Goal: Information Seeking & Learning: Learn about a topic

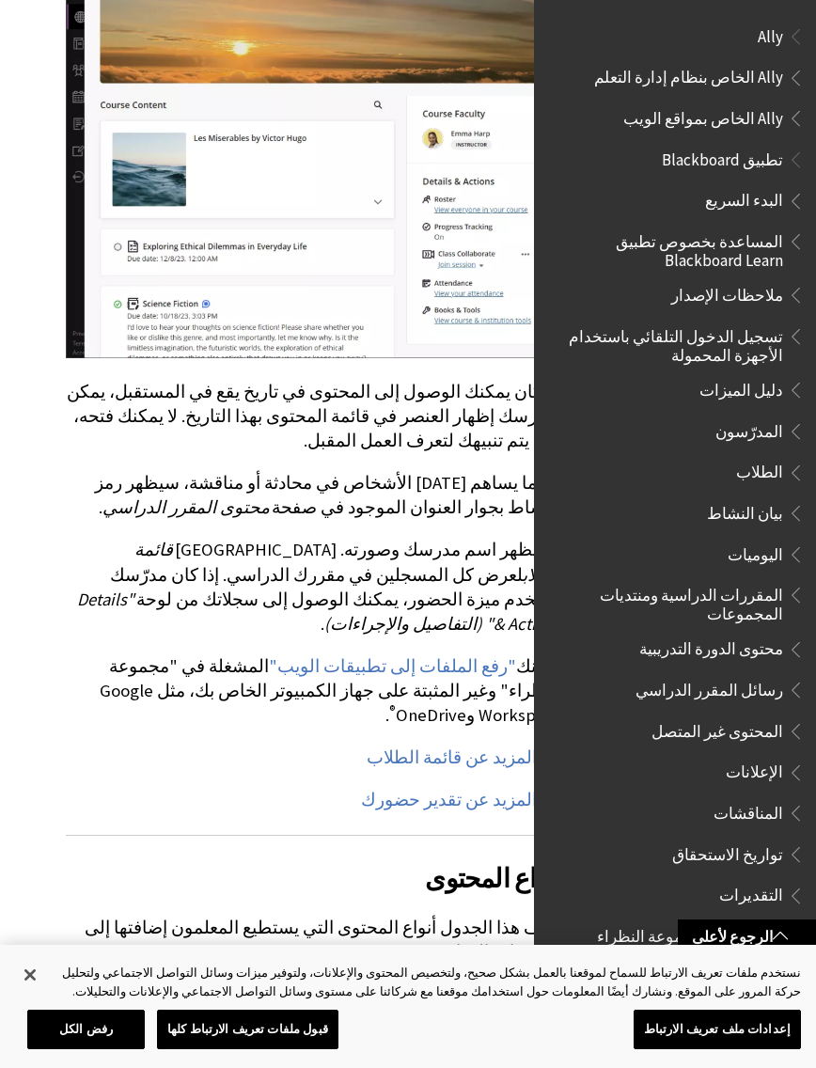
scroll to position [1688, 0]
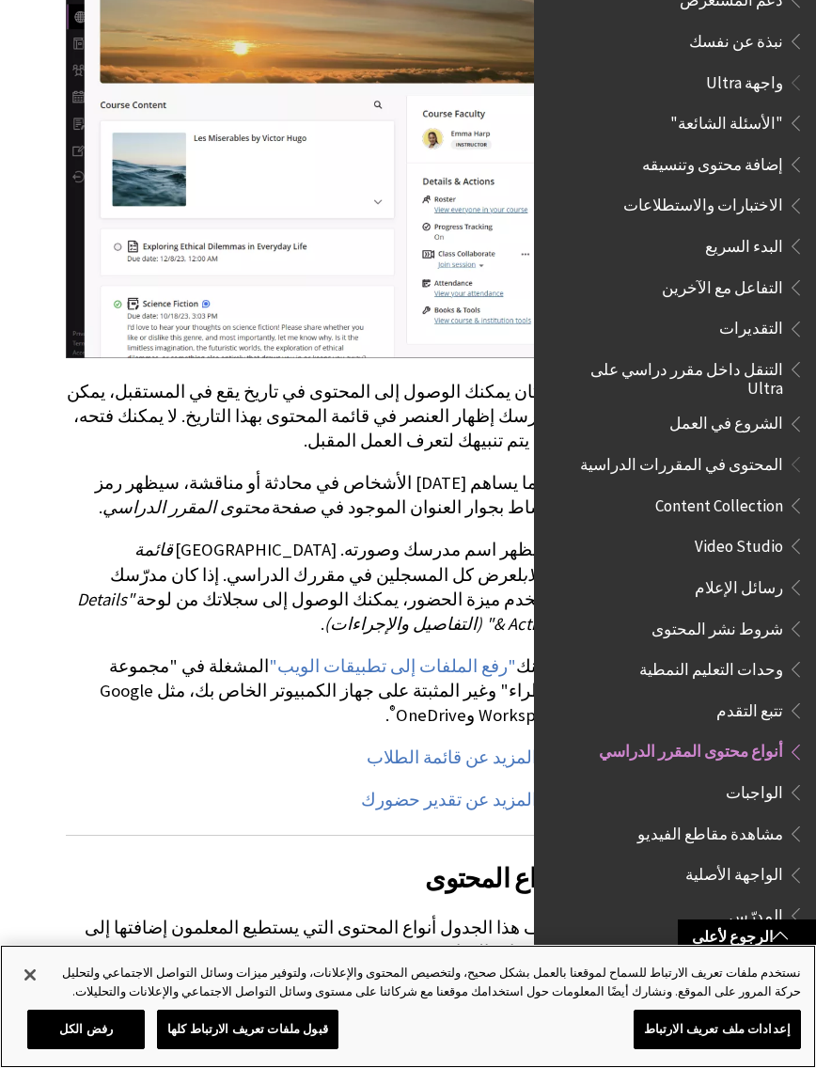
click at [33, 996] on button "إغلاق" at bounding box center [29, 974] width 41 height 41
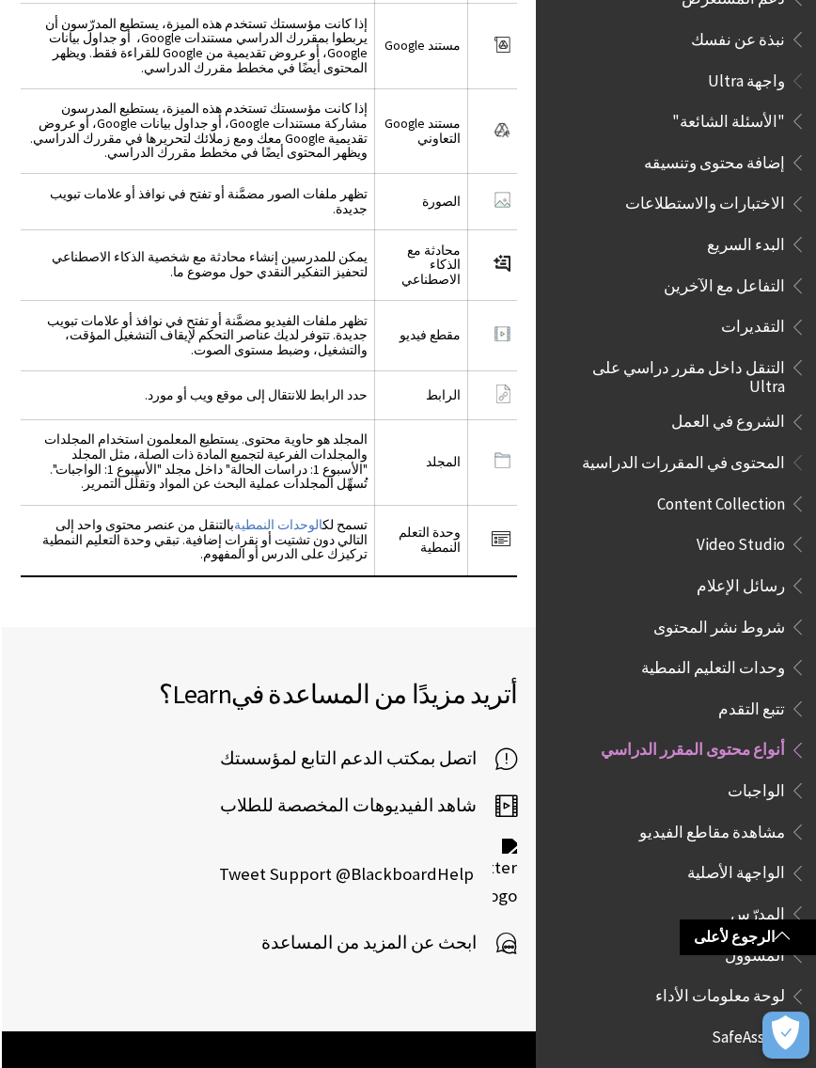
scroll to position [0, 0]
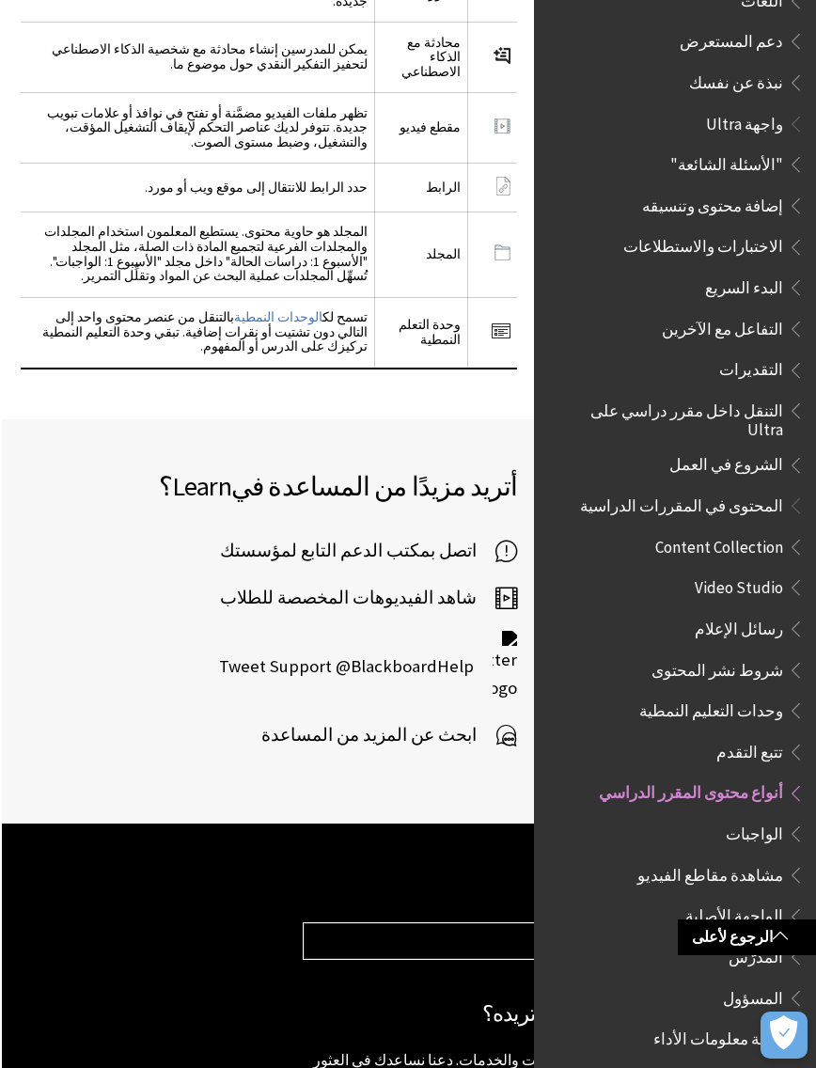
click at [748, 859] on span "مشاهدة مقاطع الفيديو" at bounding box center [711, 871] width 146 height 25
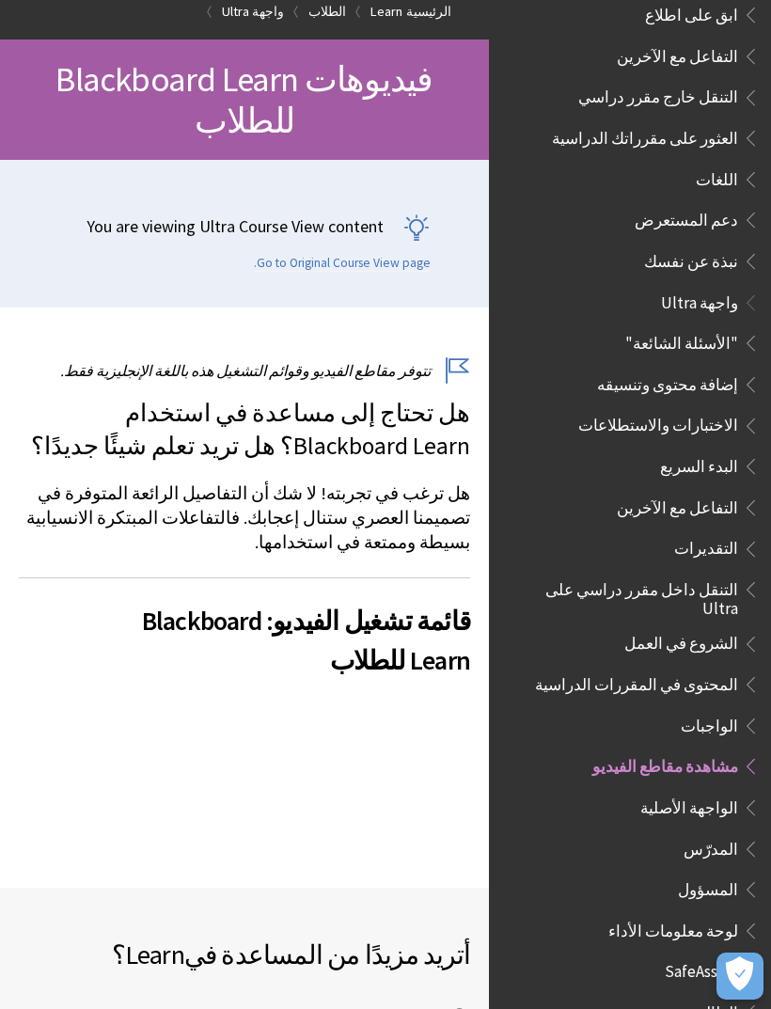
scroll to position [158, 0]
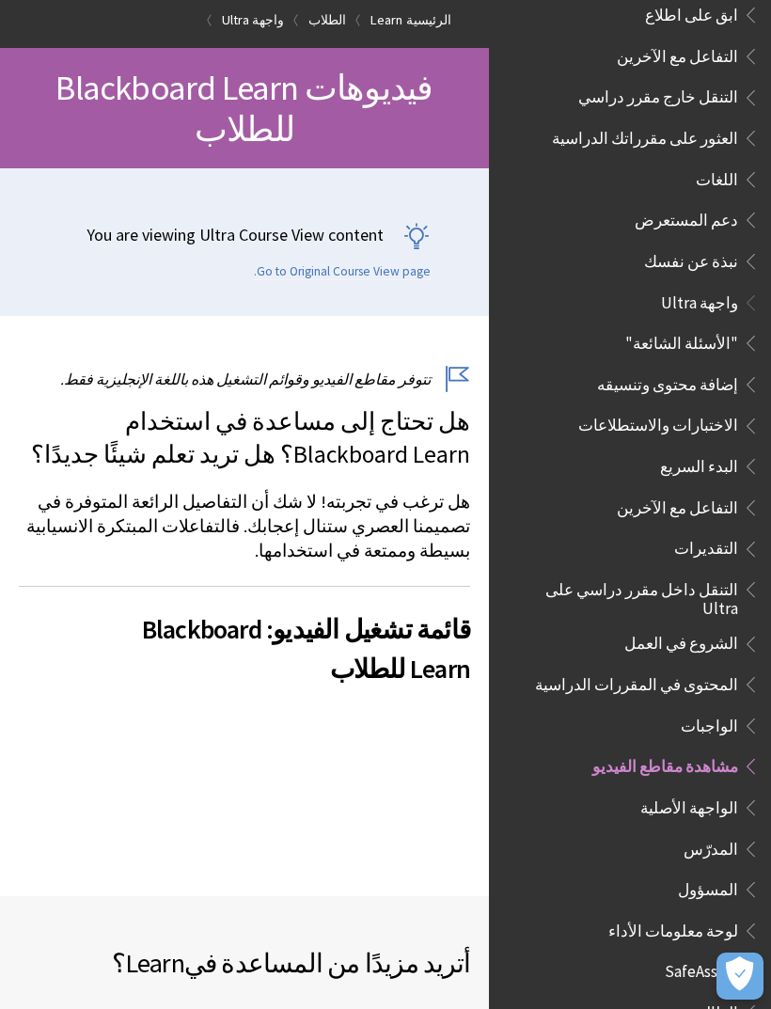
click at [731, 997] on span "الطالب" at bounding box center [714, 1009] width 48 height 25
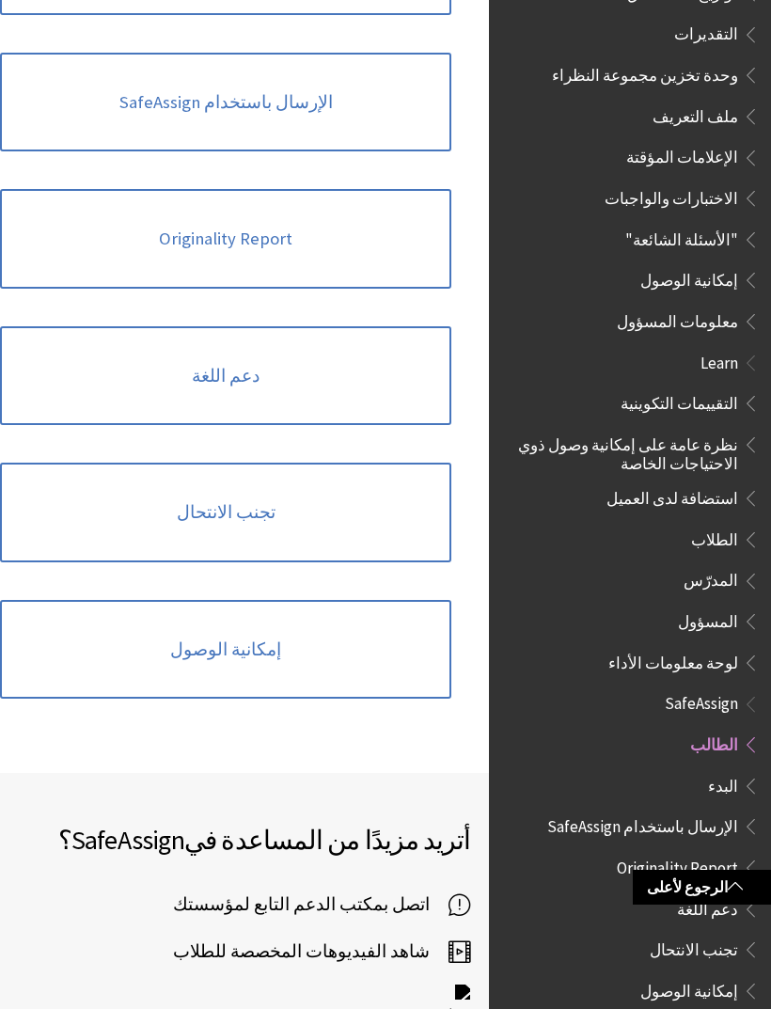
scroll to position [616, 0]
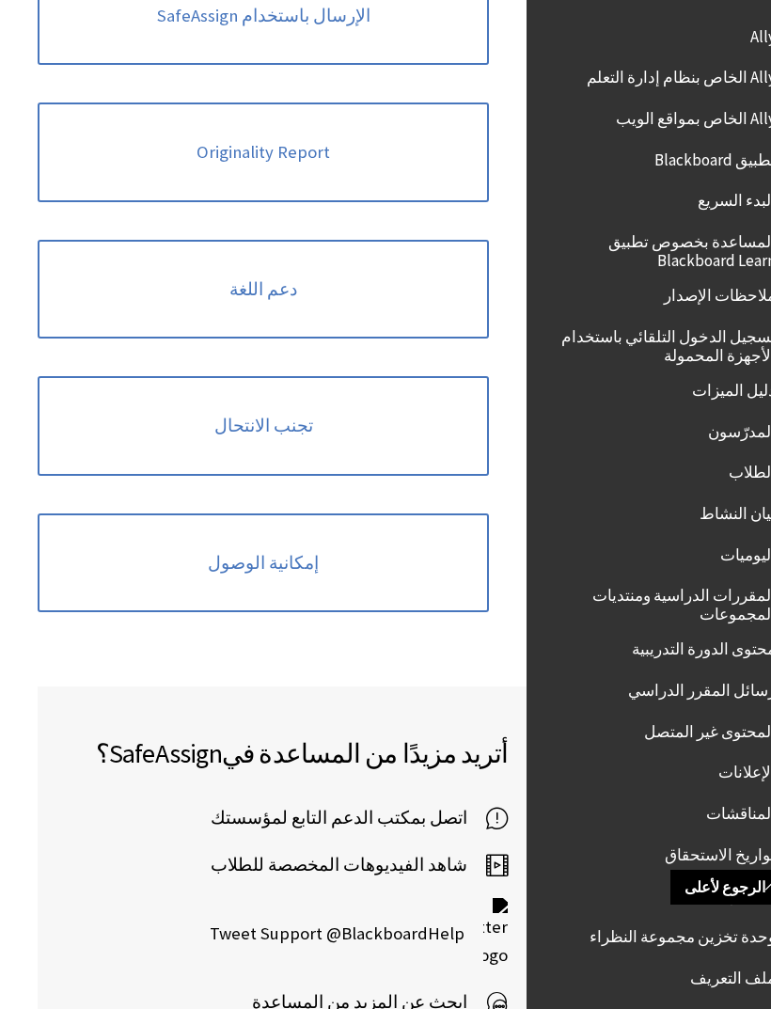
scroll to position [0, 0]
click at [696, 75] on span "Ally الخاص بنظام إدارة التعلم" at bounding box center [643, 74] width 189 height 25
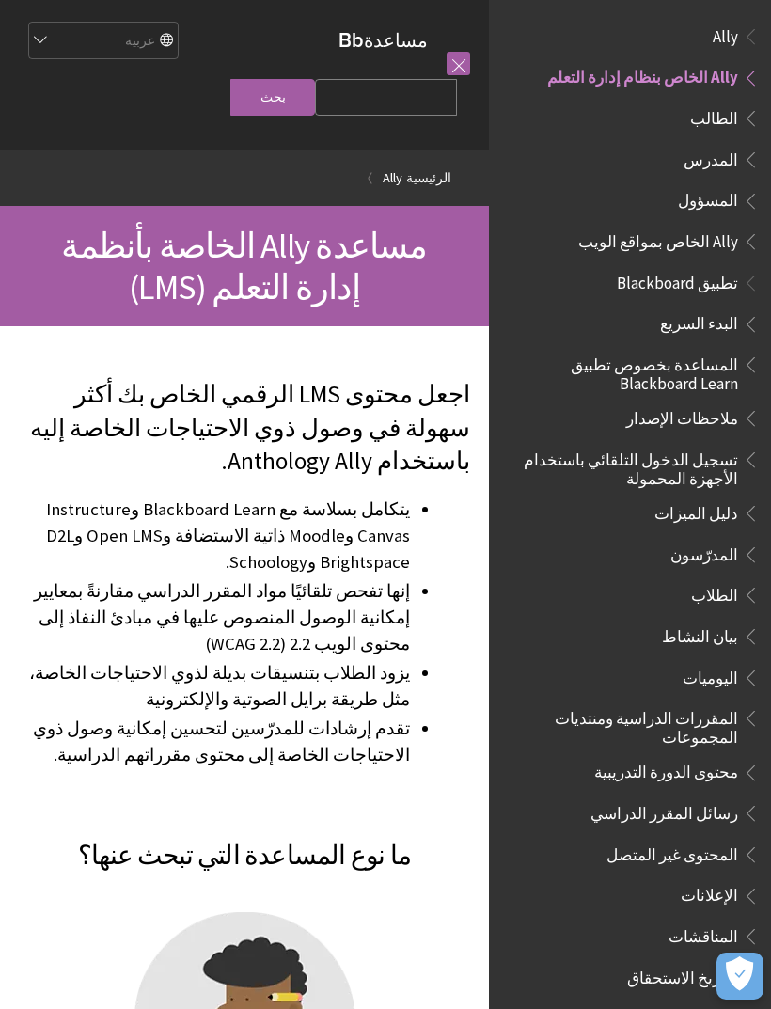
click at [732, 33] on span "Ally" at bounding box center [725, 33] width 25 height 25
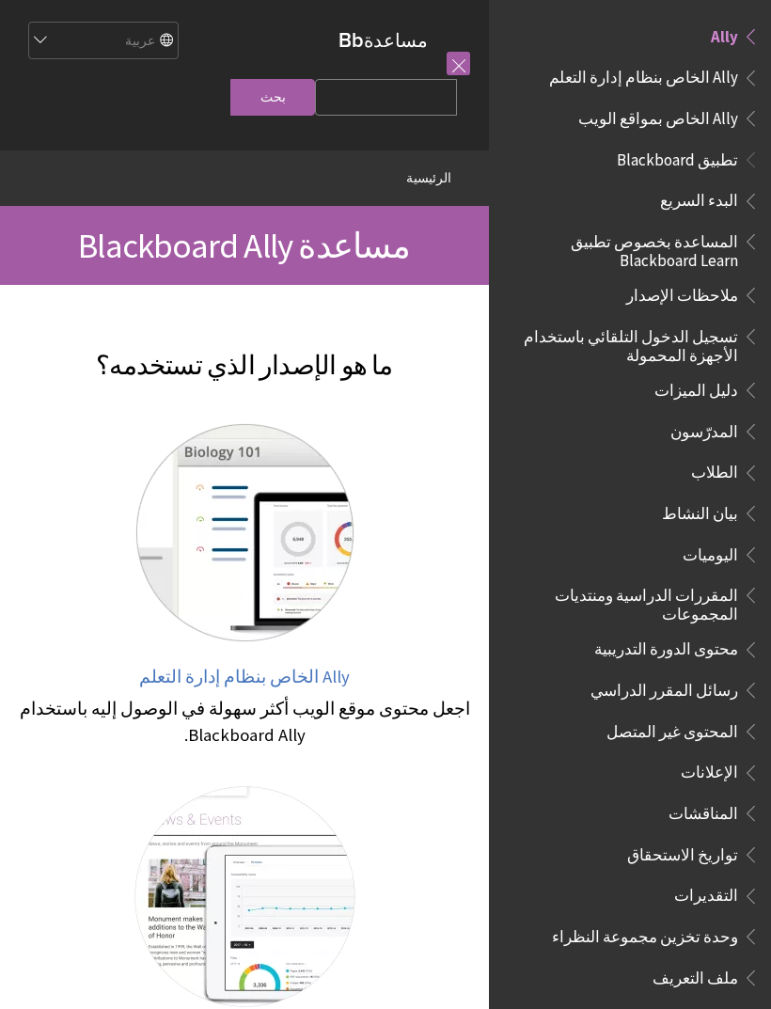
click at [701, 122] on span "Ally الخاص بمواقع الويب" at bounding box center [658, 114] width 160 height 25
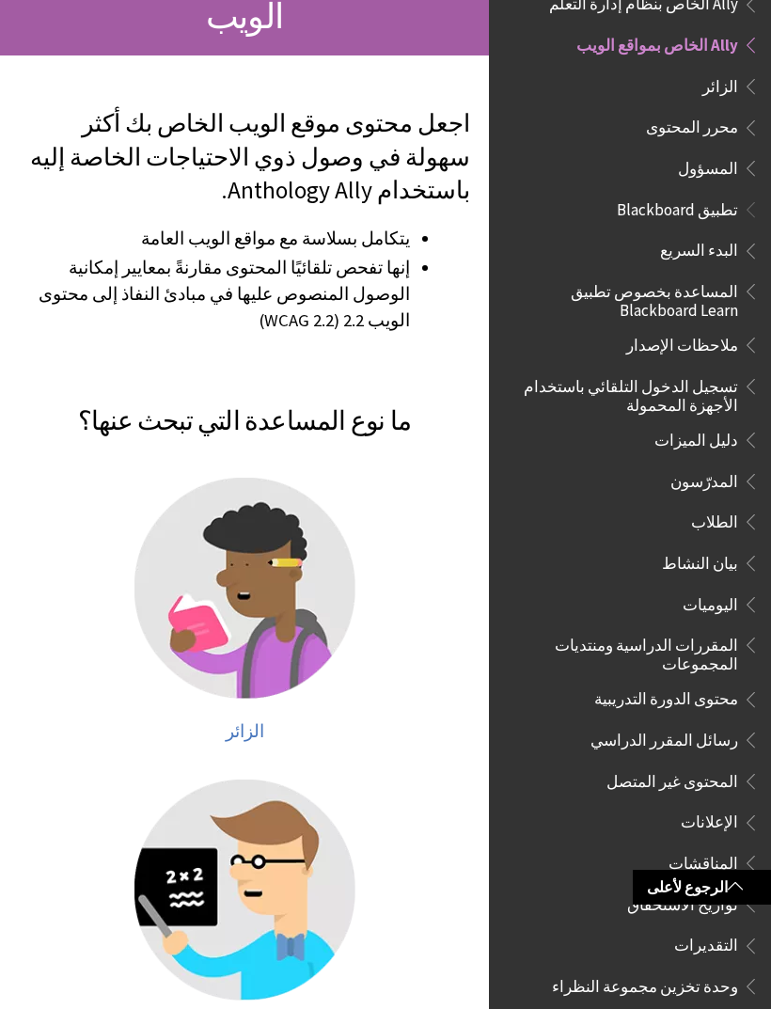
scroll to position [247, 0]
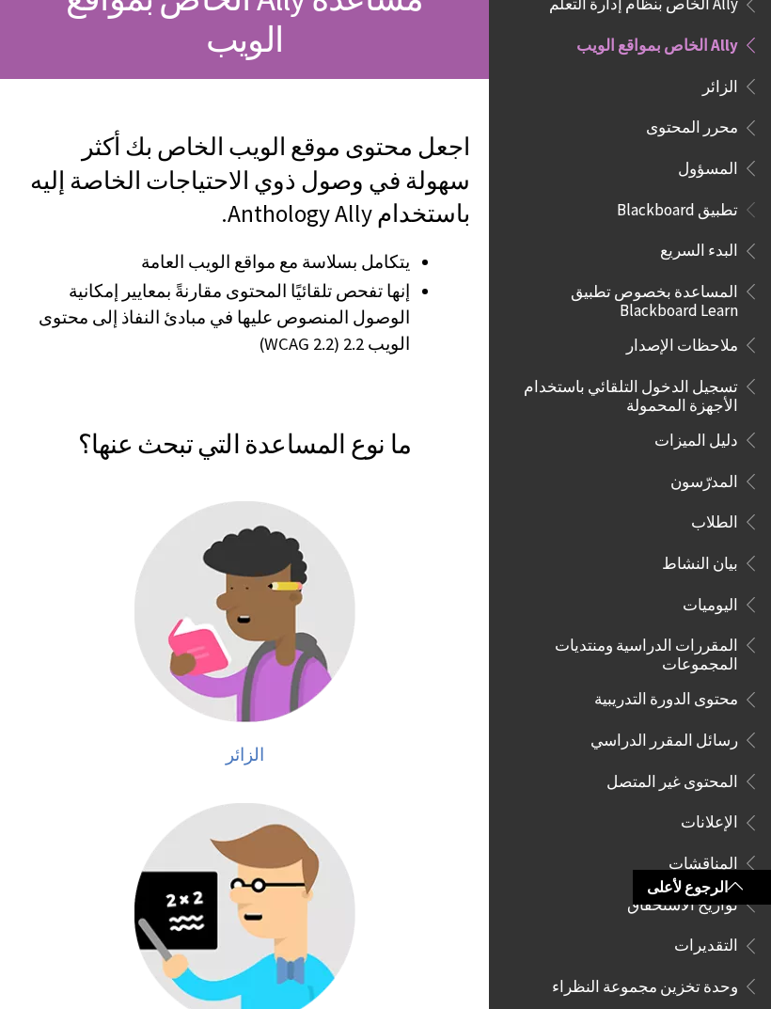
click at [299, 608] on img at bounding box center [244, 611] width 221 height 221
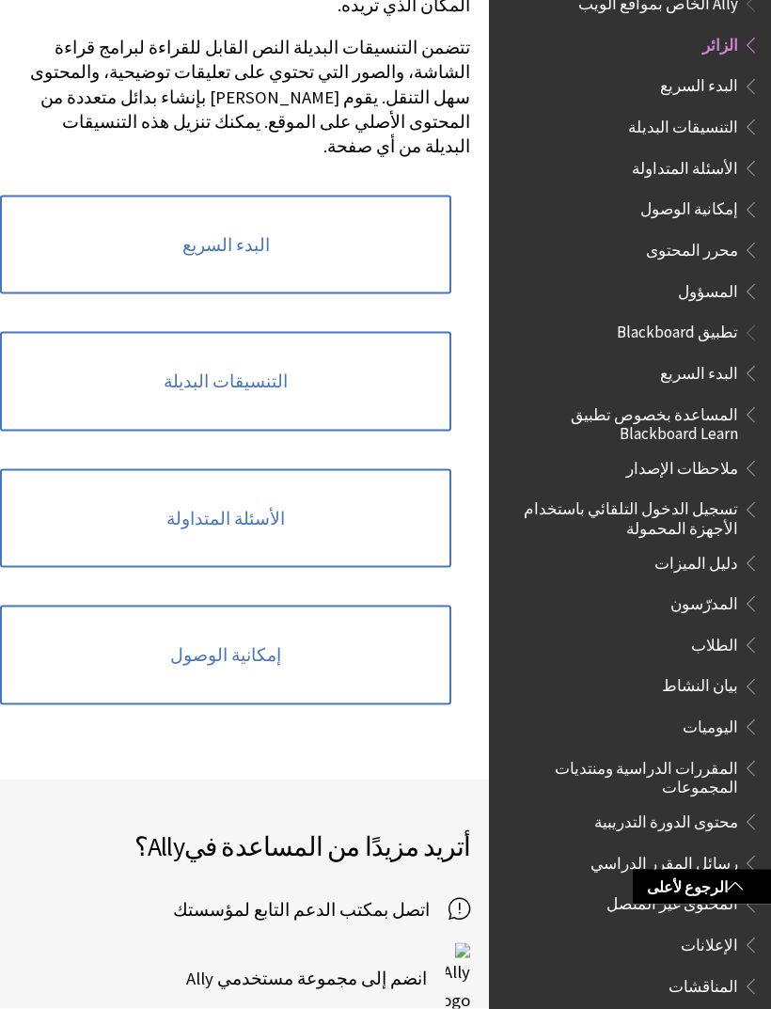
scroll to position [519, 0]
click at [426, 605] on link "إمكانية الوصول" at bounding box center [225, 655] width 451 height 100
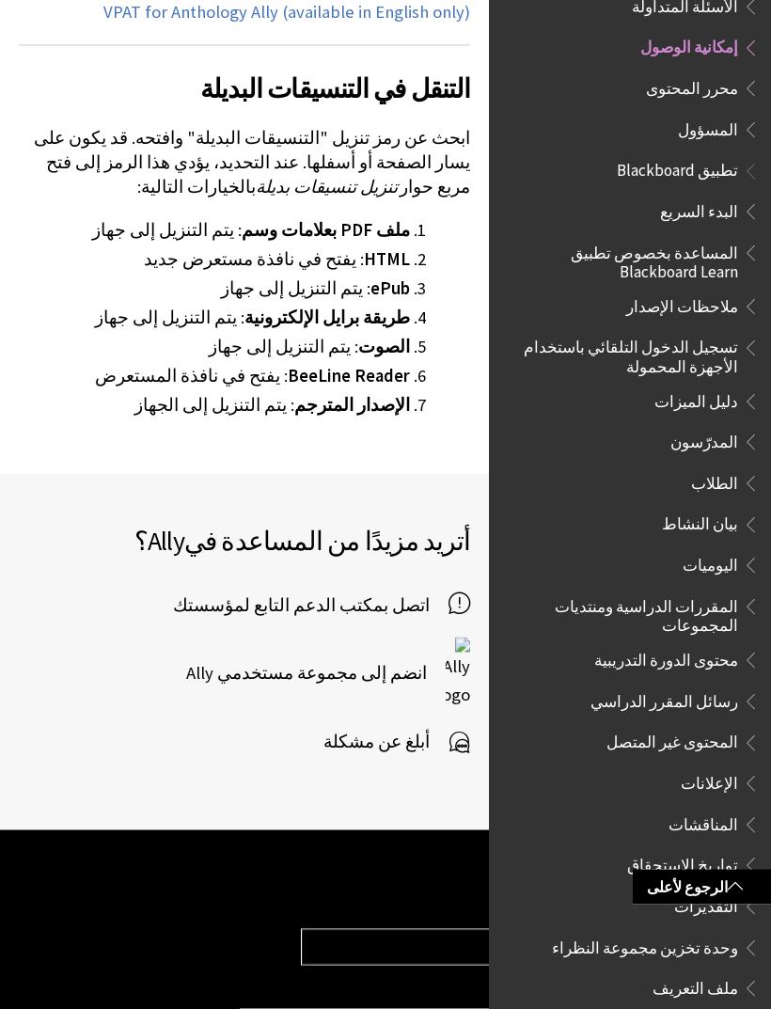
scroll to position [828, 0]
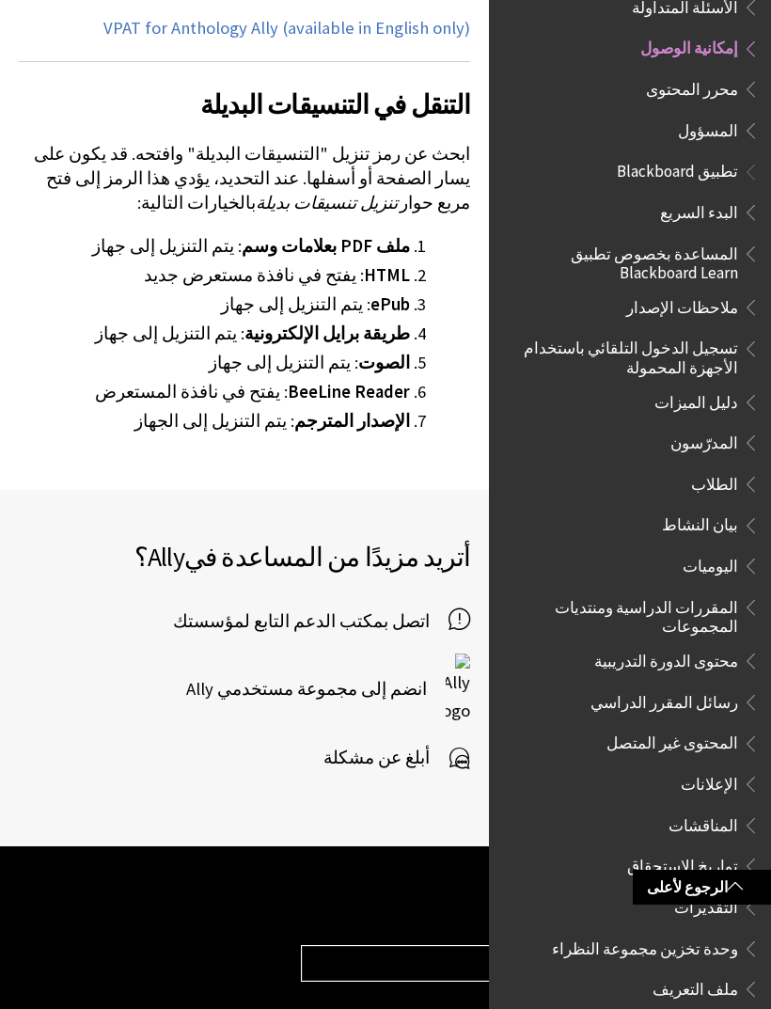
click at [429, 744] on span "أبلغ عن مشكلة" at bounding box center [385, 758] width 125 height 28
